Goal: Task Accomplishment & Management: Use online tool/utility

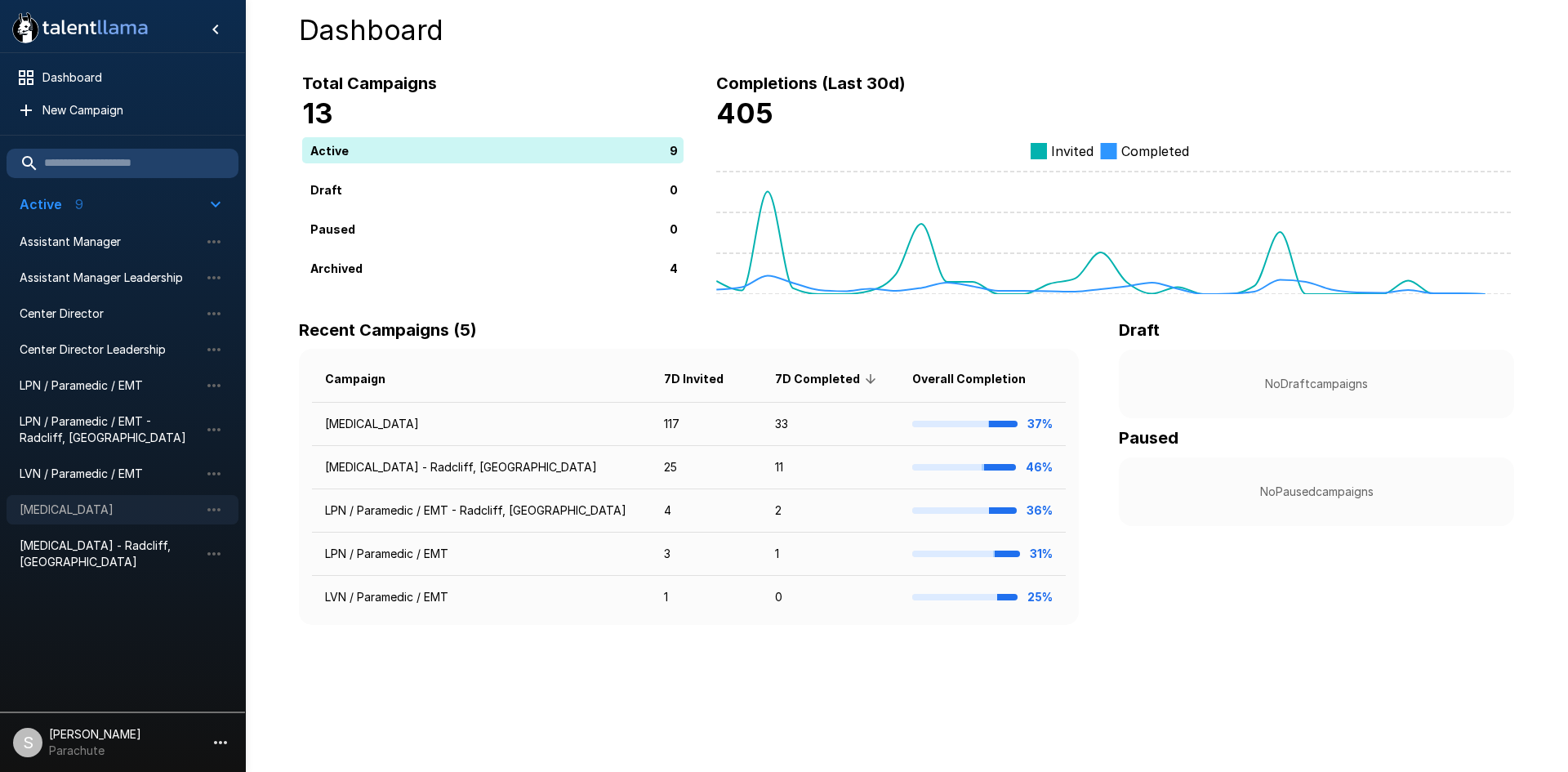
click at [116, 504] on span "[MEDICAL_DATA]" at bounding box center [109, 510] width 180 height 17
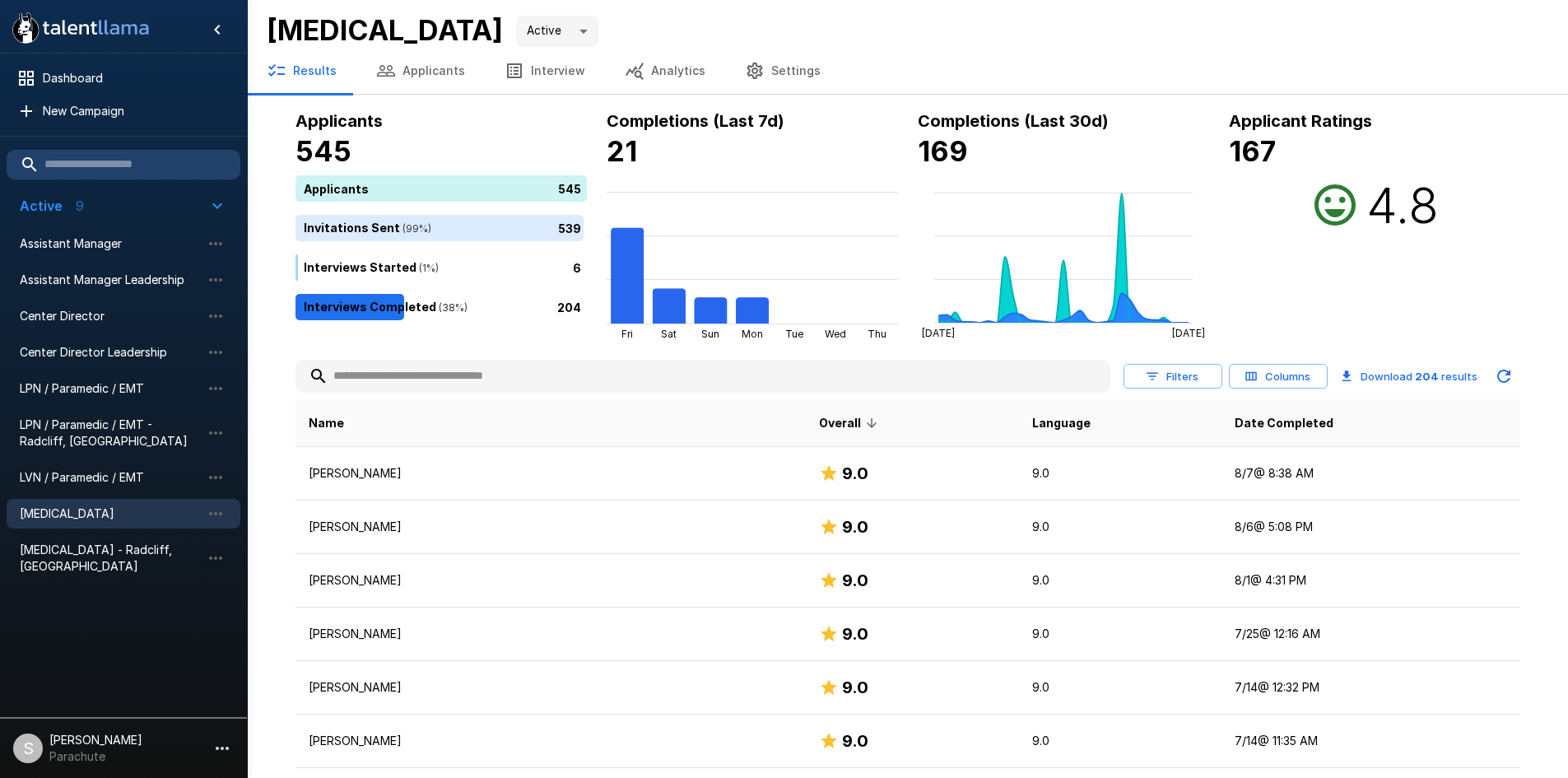
click at [555, 368] on input "text" at bounding box center [703, 376] width 815 height 29
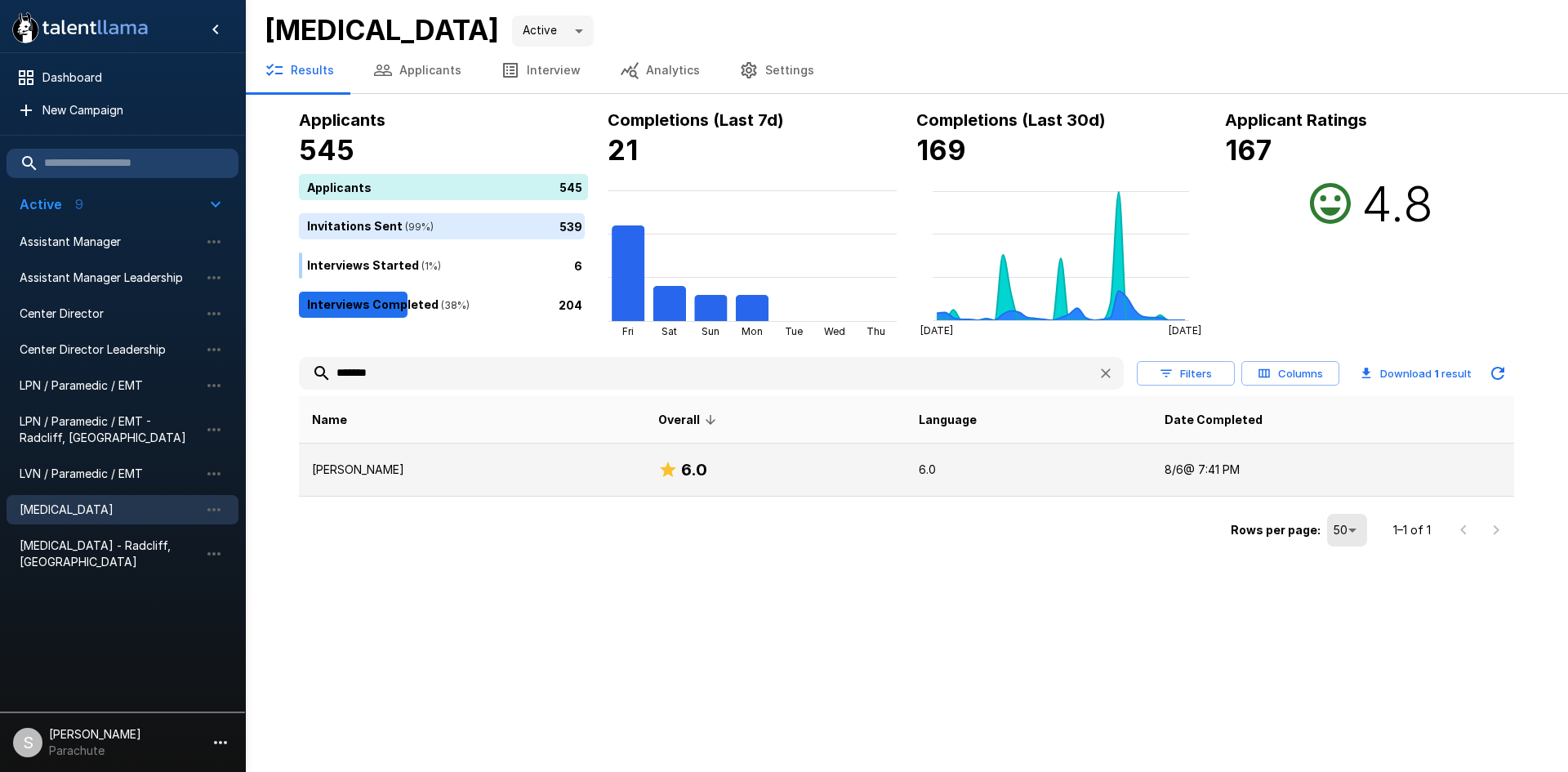
type input "*******"
click at [371, 465] on p "[PERSON_NAME]" at bounding box center [471, 470] width 320 height 17
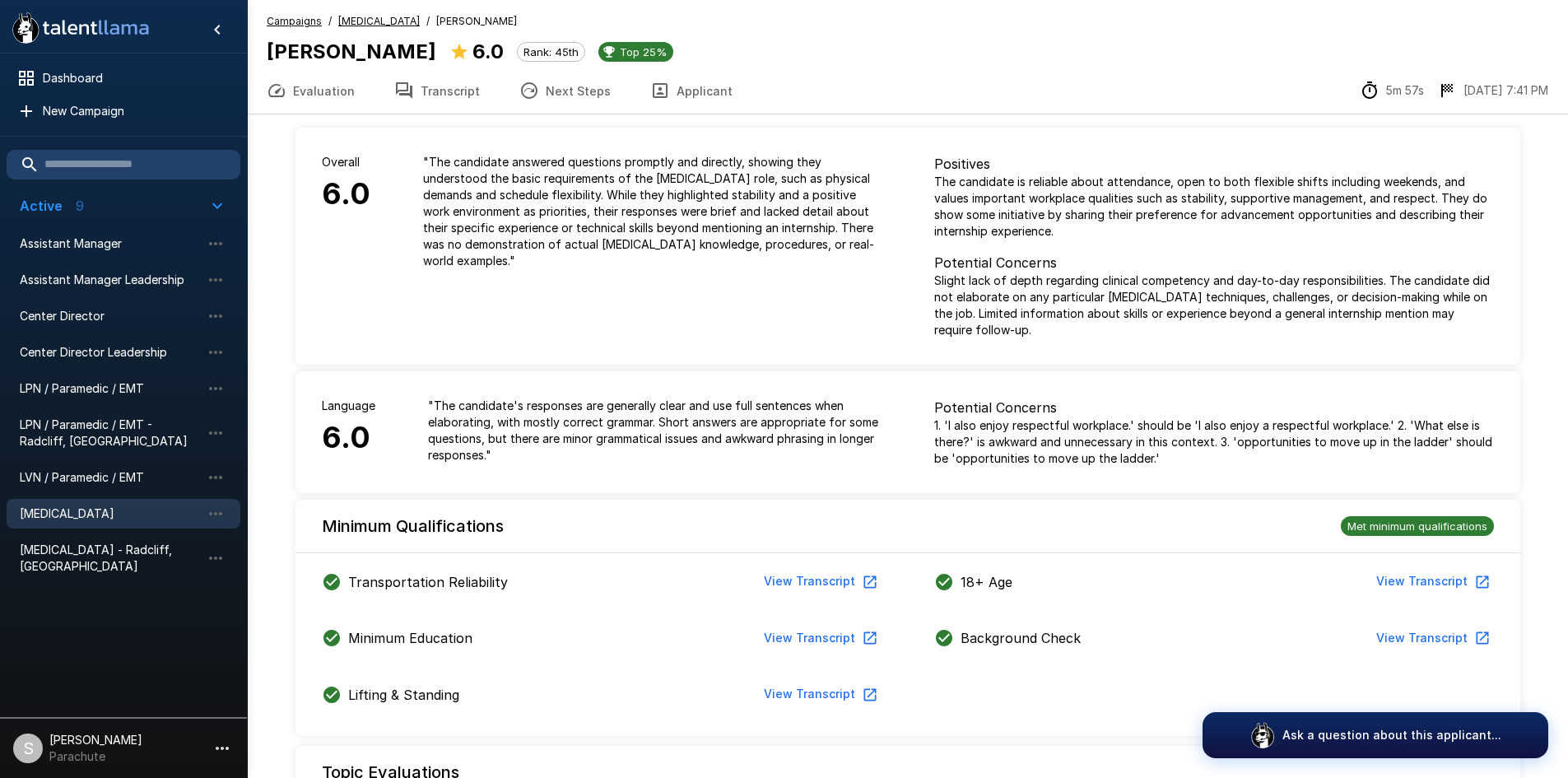
click at [653, 85] on icon "button" at bounding box center [660, 91] width 15 height 15
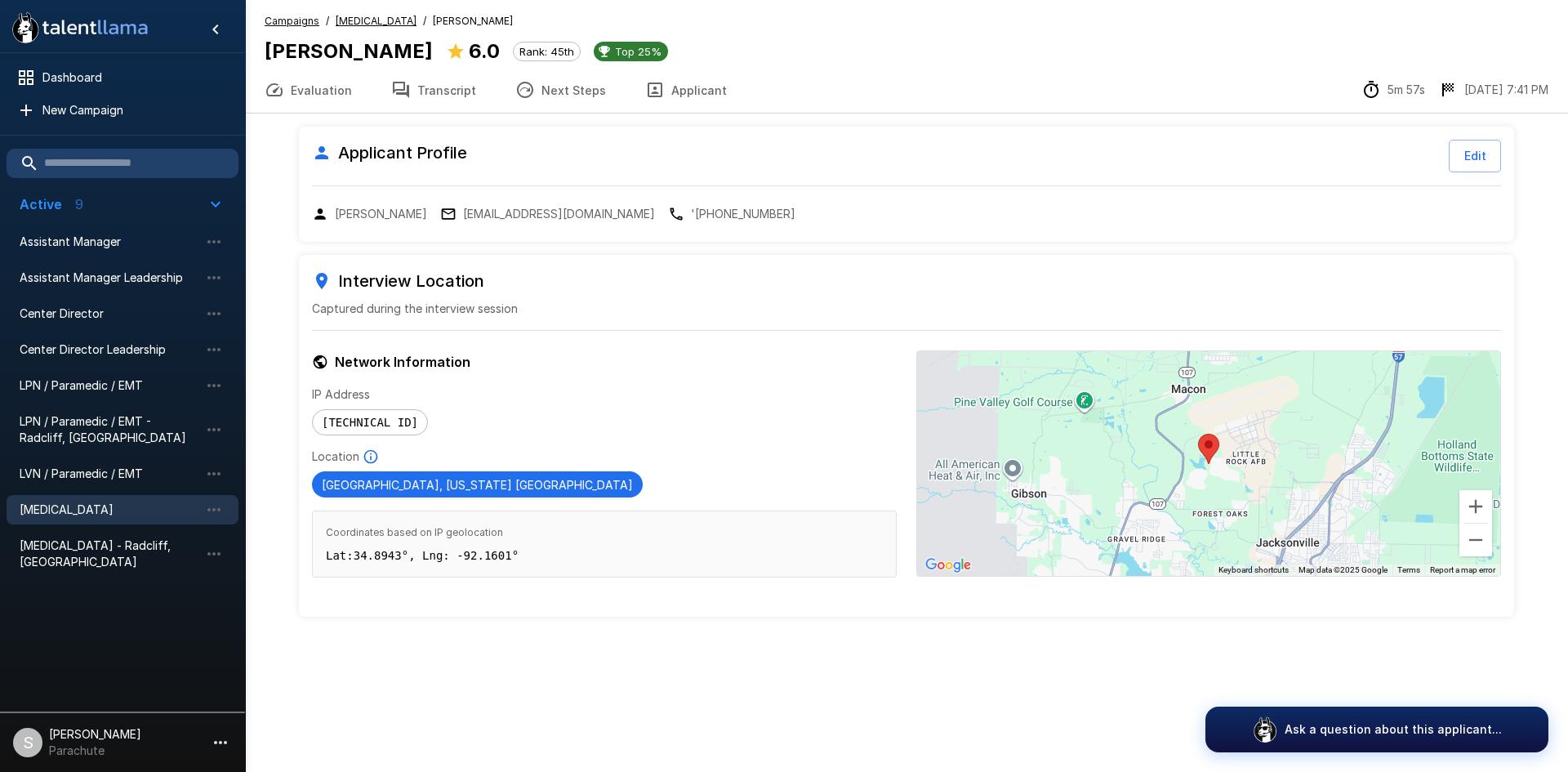
click at [447, 92] on button "Transcript" at bounding box center [434, 89] width 125 height 46
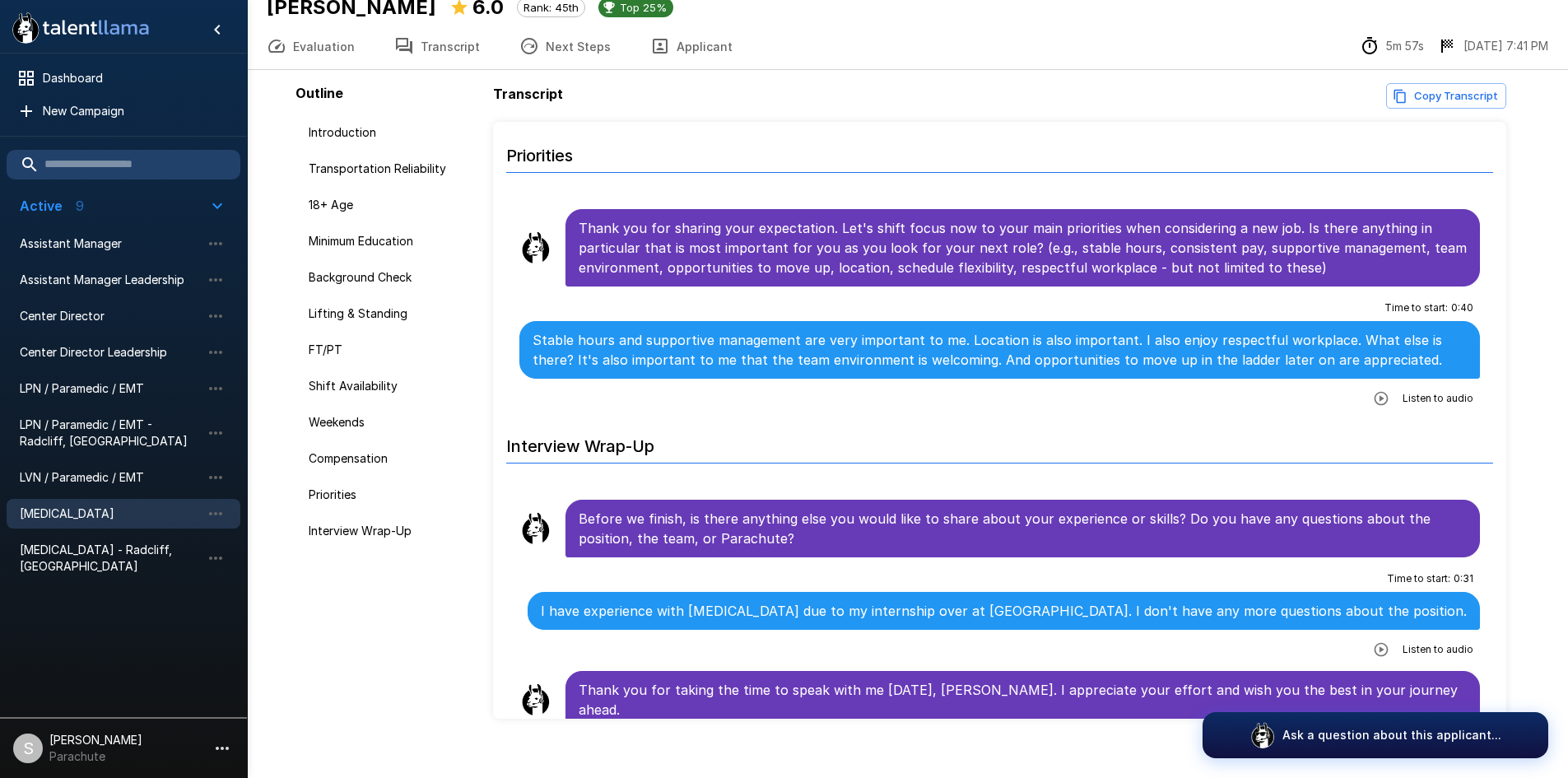
scroll to position [64, 0]
